Goal: Task Accomplishment & Management: Manage account settings

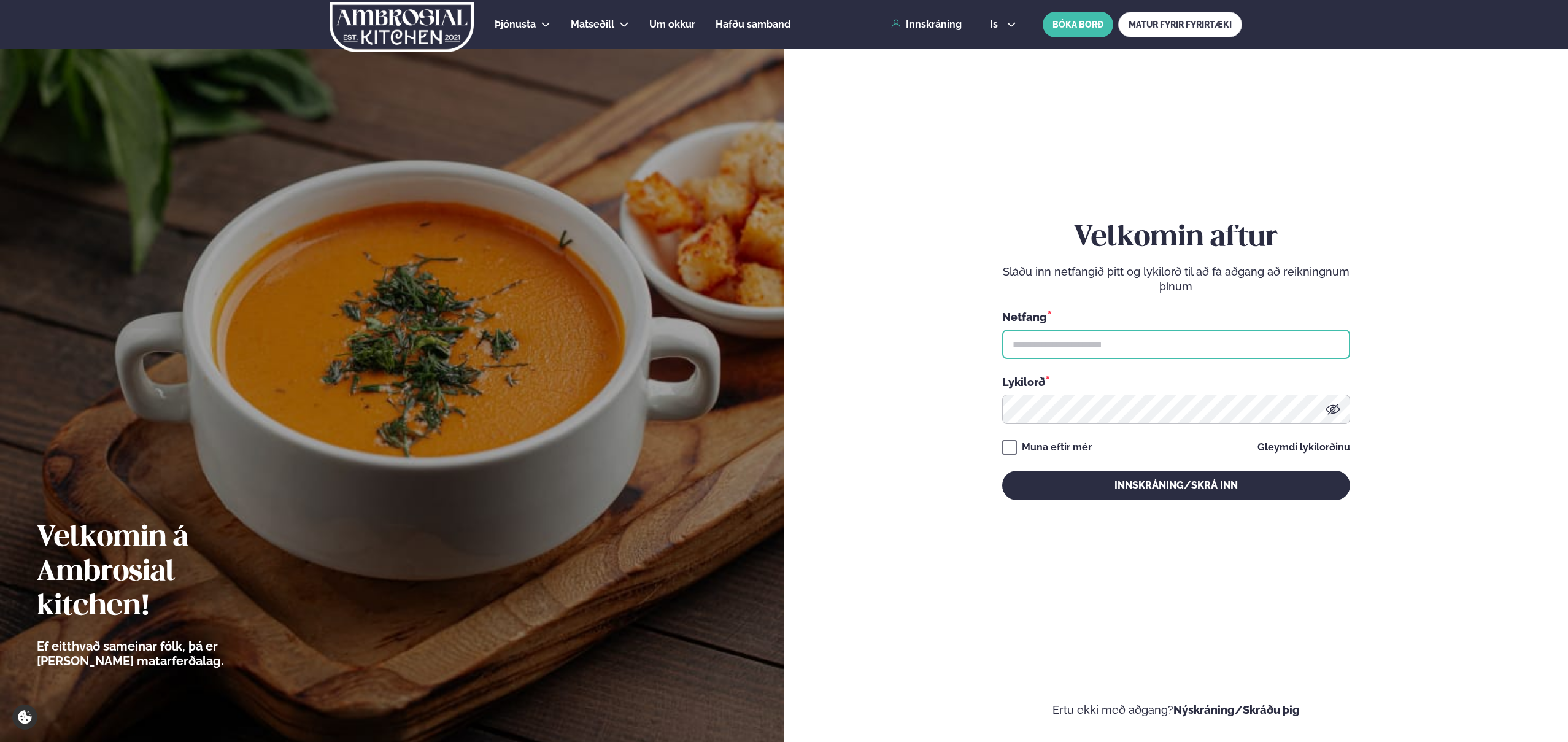
click at [1093, 353] on input "text" at bounding box center [1176, 344] width 348 height 29
type input "**********"
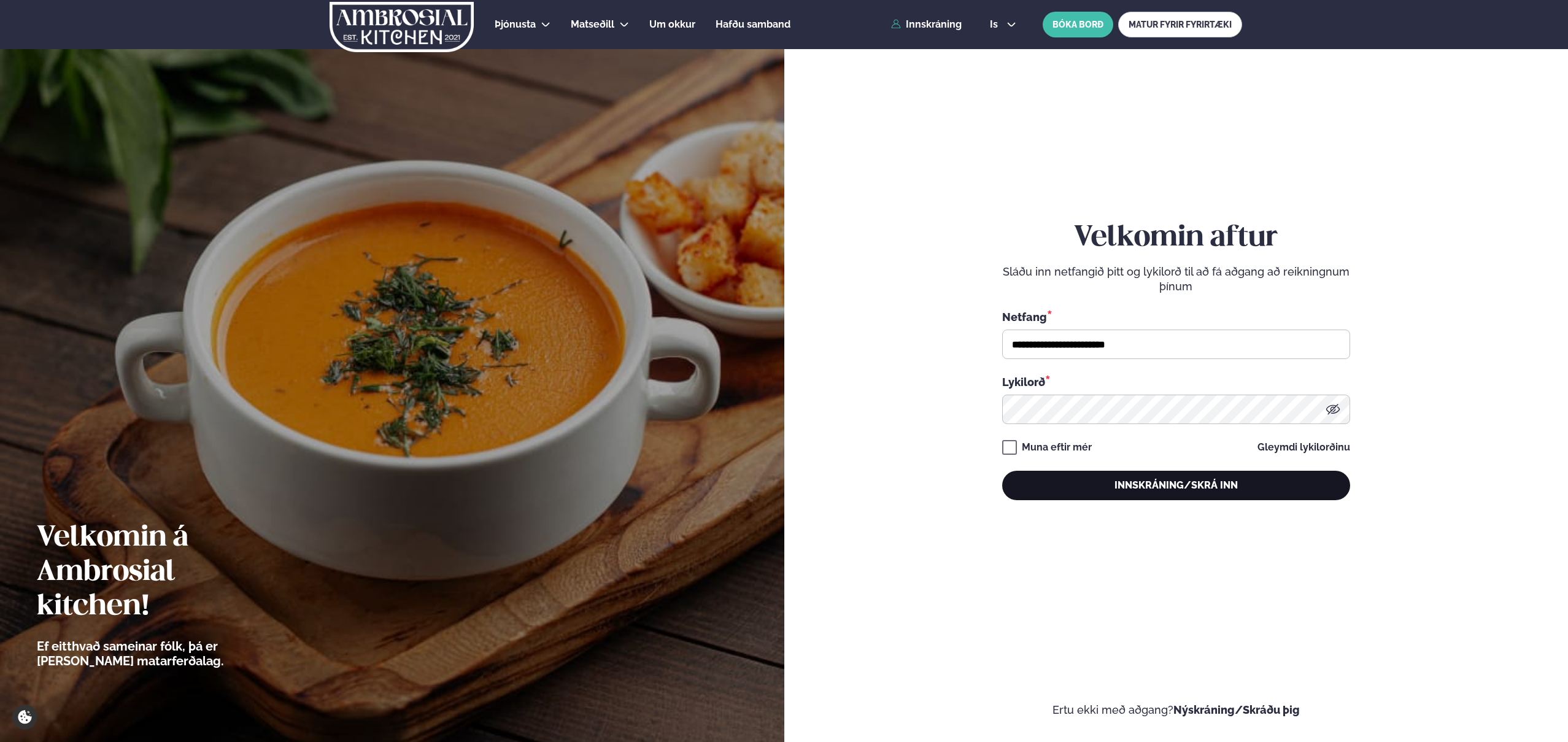
click at [1141, 488] on button "Innskráning/Skrá inn" at bounding box center [1176, 485] width 348 height 29
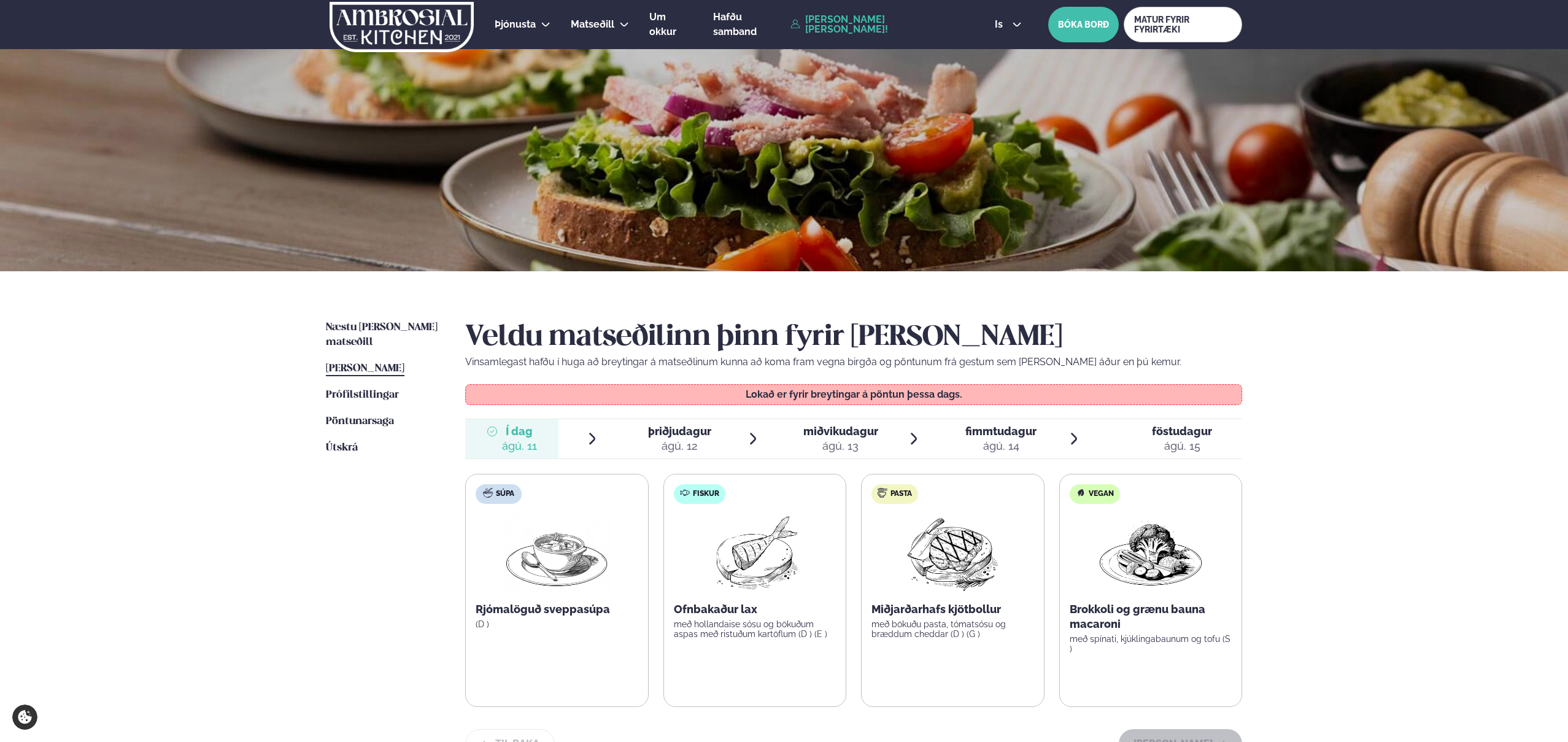
click at [672, 444] on div "ágú. 12" at bounding box center [680, 446] width 63 height 15
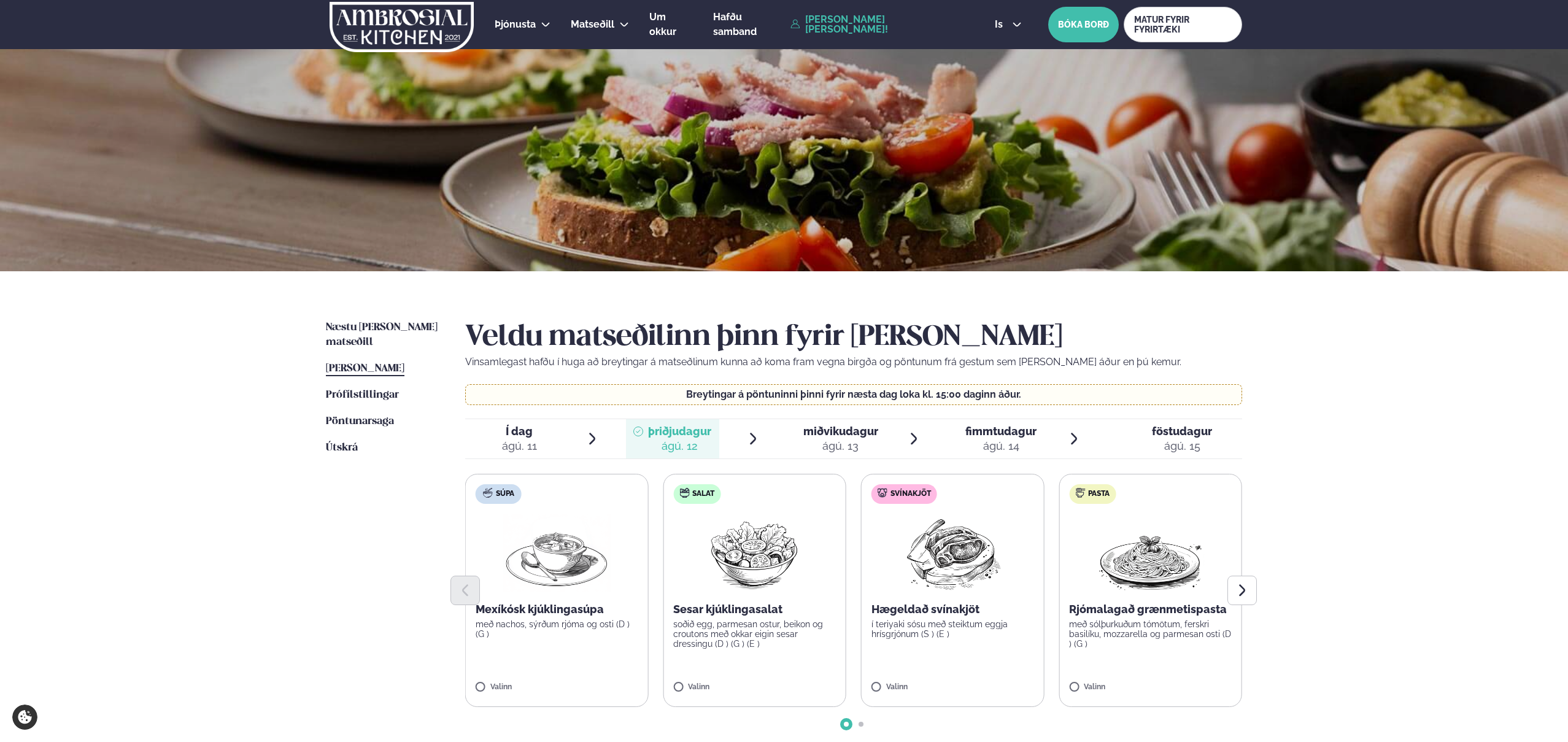
click at [962, 567] on img at bounding box center [953, 553] width 109 height 79
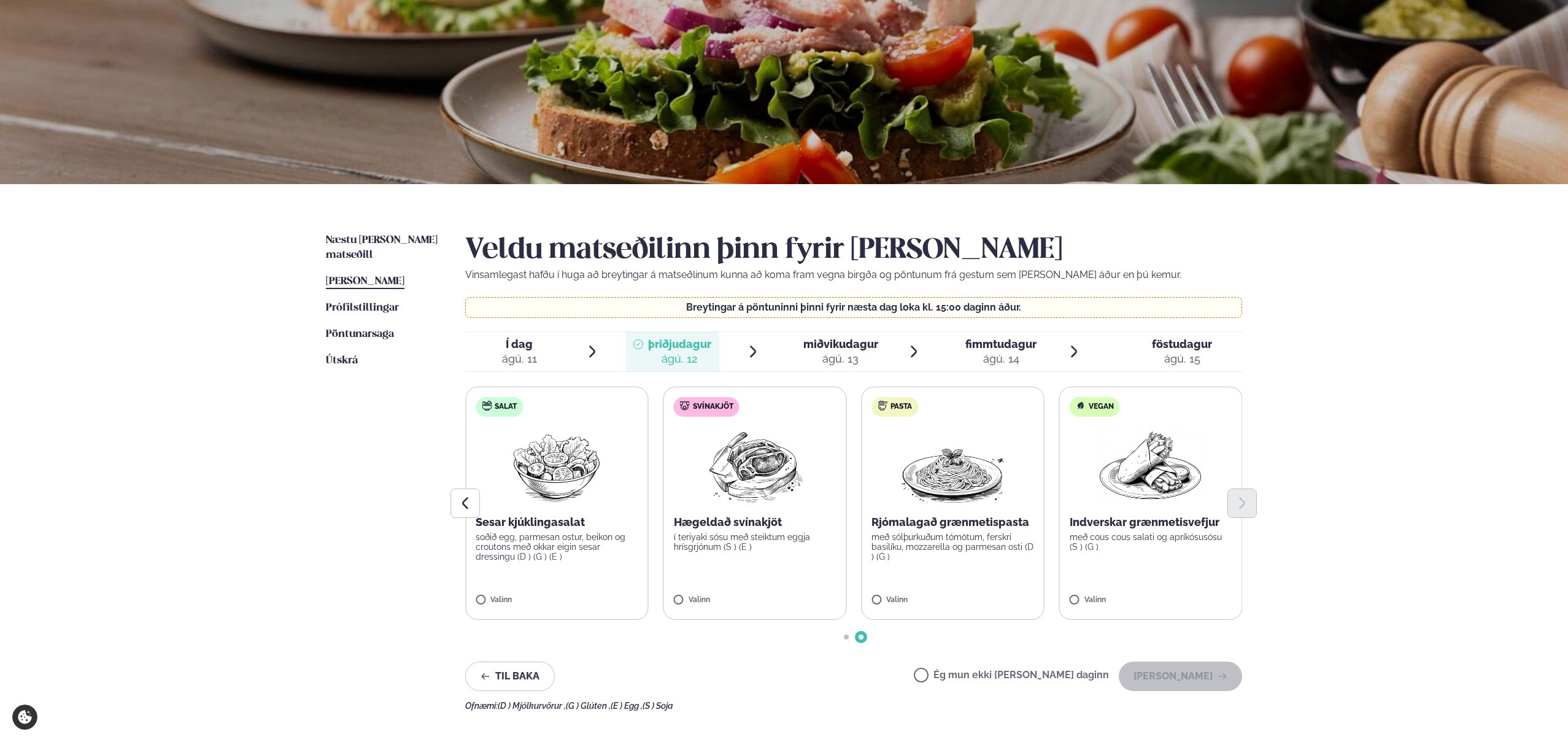
scroll to position [259, 0]
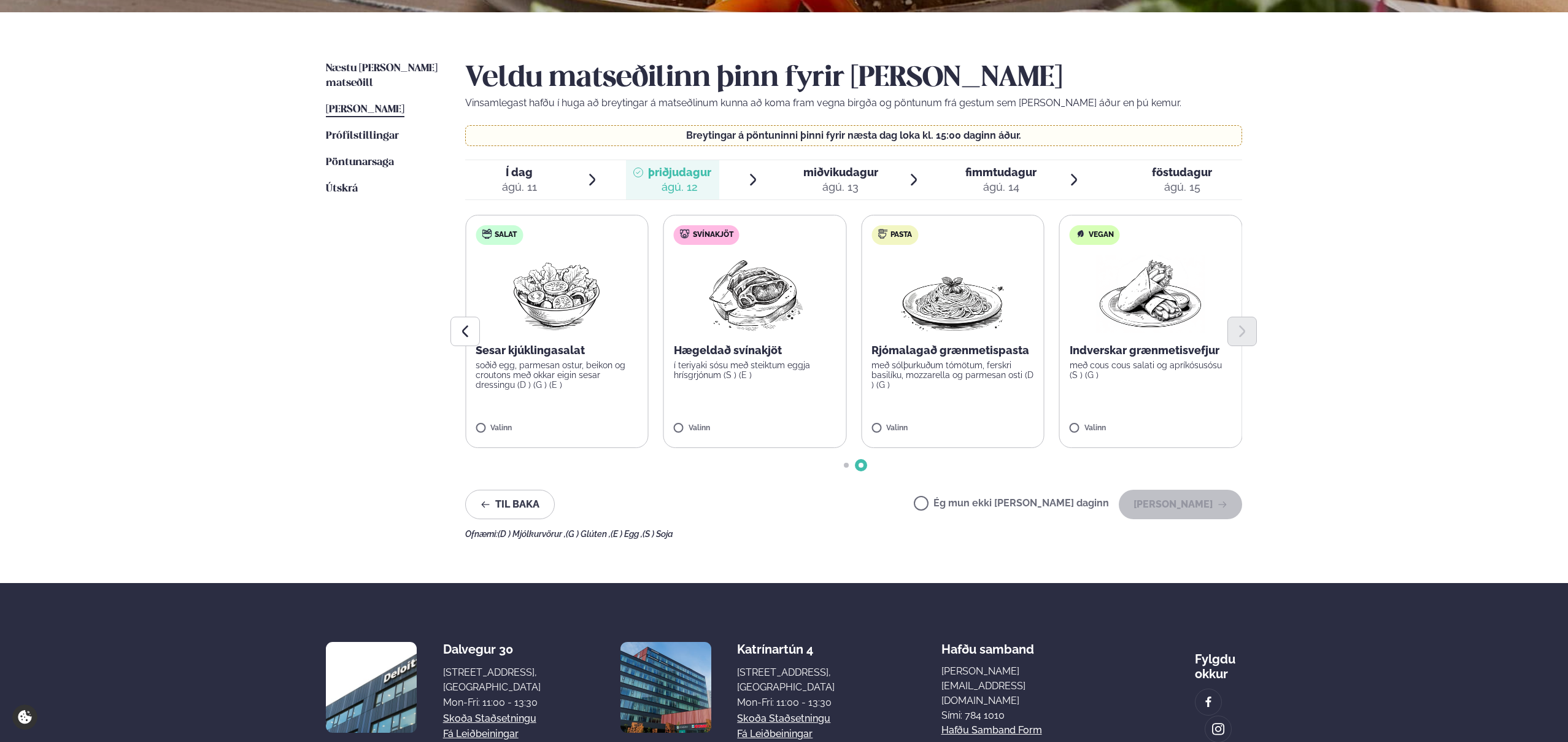
click at [736, 384] on label "Svínakjöt Hægeldað svínakjöt í teriyaki sósu með steiktum eggja hrísgrjónum (S …" at bounding box center [755, 331] width 183 height 233
click at [1178, 510] on button "[PERSON_NAME]" at bounding box center [1181, 504] width 124 height 29
